Goal: Task Accomplishment & Management: Use online tool/utility

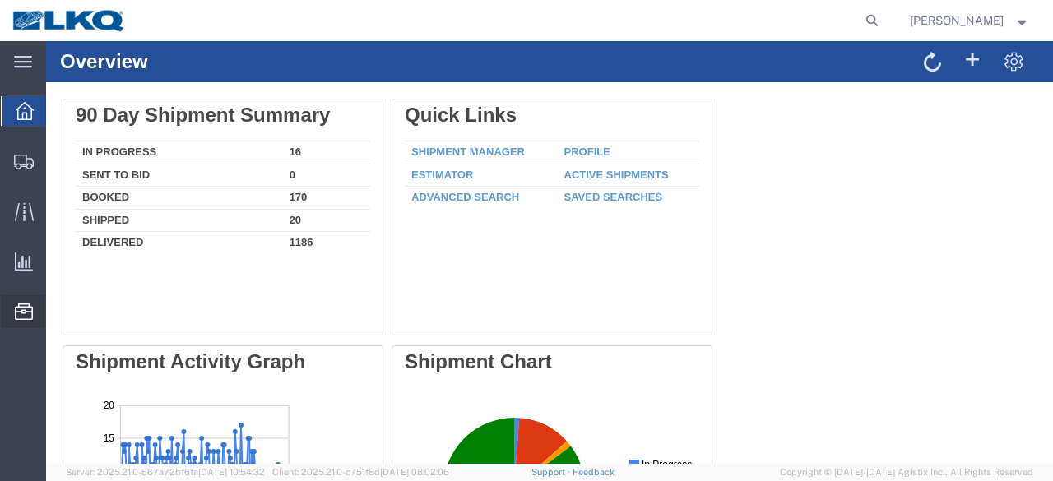
click at [0, 0] on span "Location Appointment" at bounding box center [0, 0] width 0 height 0
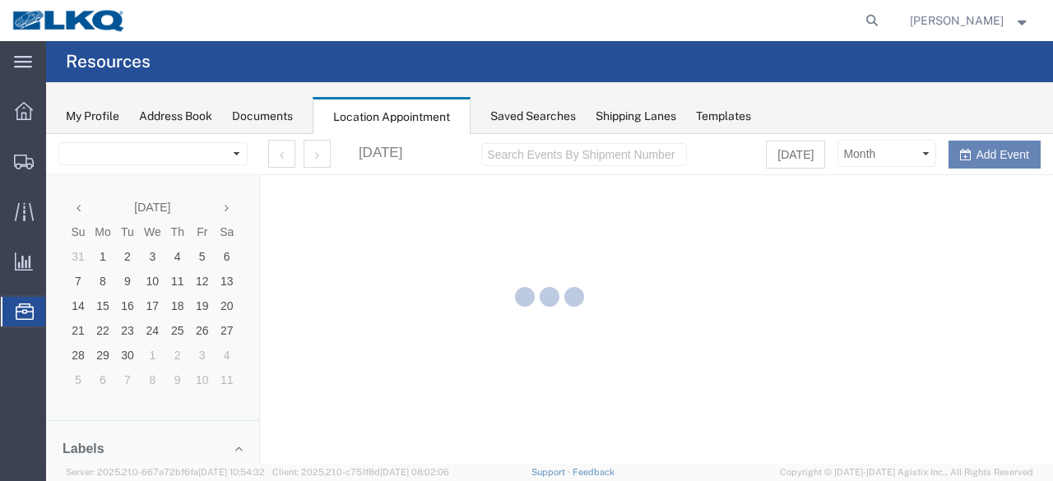
select select "28712"
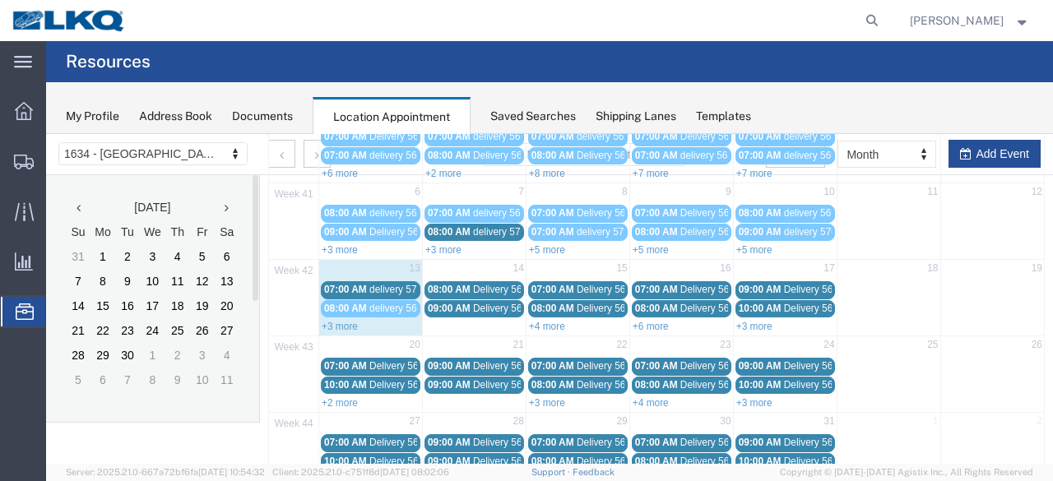
scroll to position [165, 0]
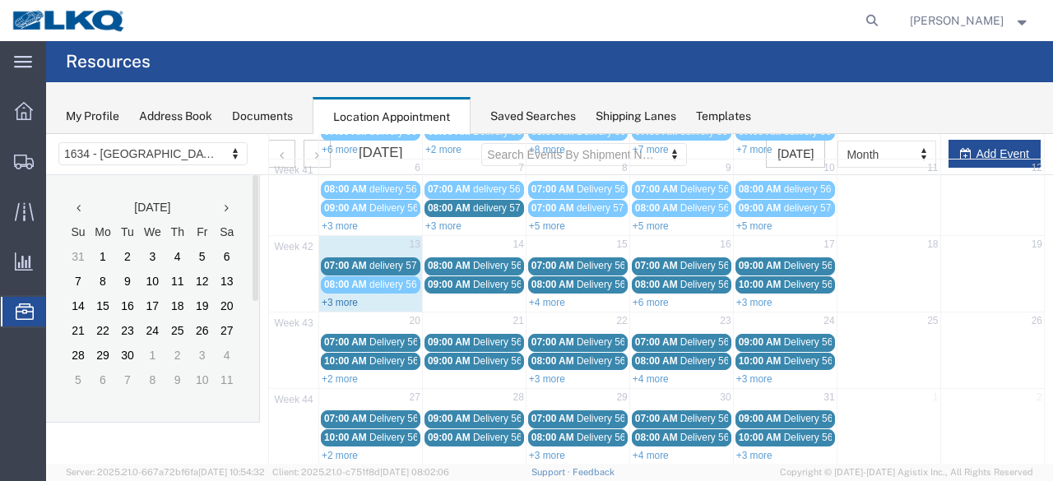
click at [345, 299] on link "+3 more" at bounding box center [340, 303] width 36 height 12
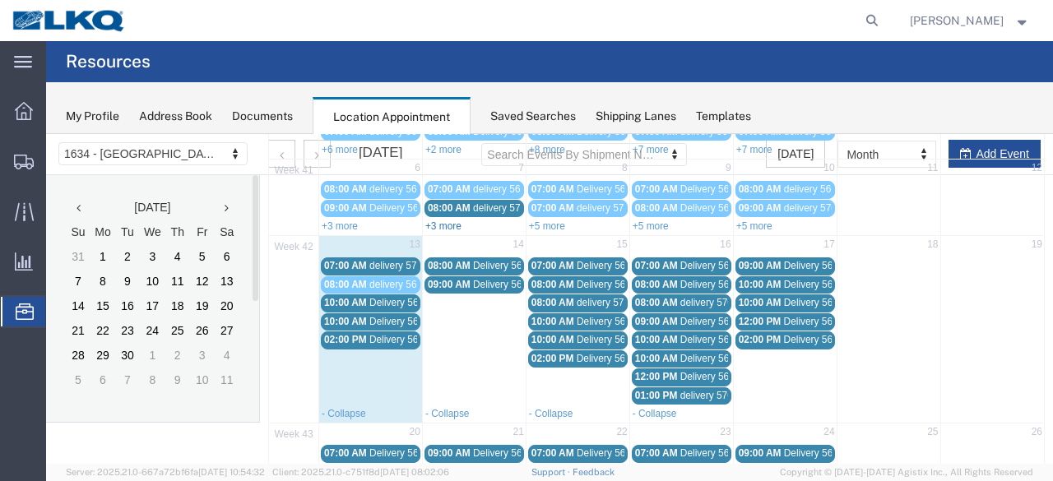
click at [449, 225] on link "+3 more" at bounding box center [443, 227] width 36 height 12
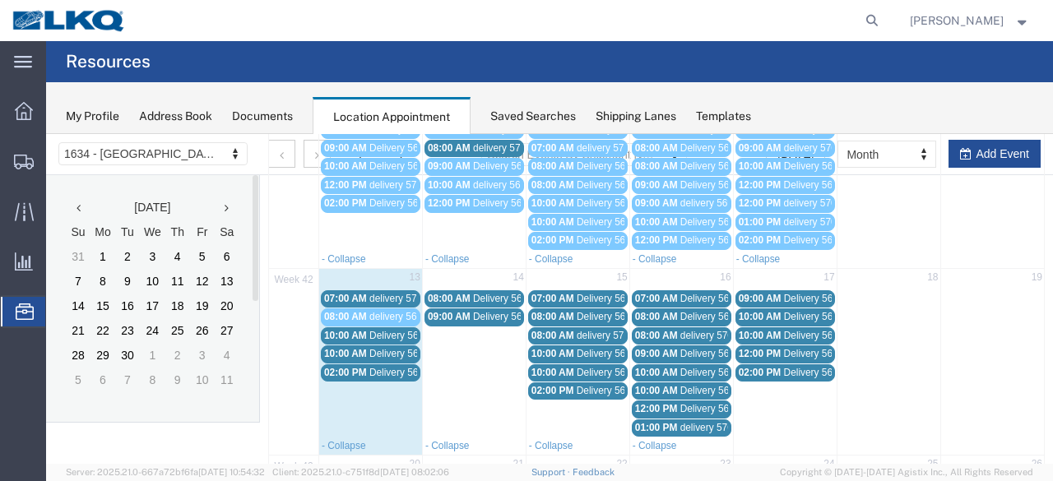
scroll to position [329, 0]
